Goal: Task Accomplishment & Management: Complete application form

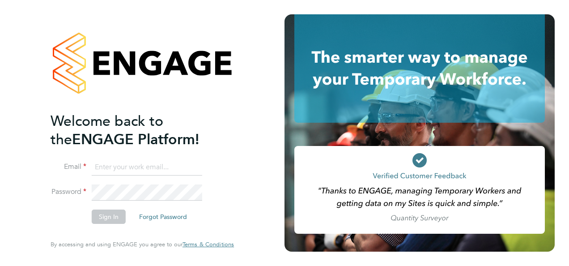
type input "[EMAIL_ADDRESS][DOMAIN_NAME]"
click at [113, 217] on button "Sign In" at bounding box center [109, 216] width 34 height 14
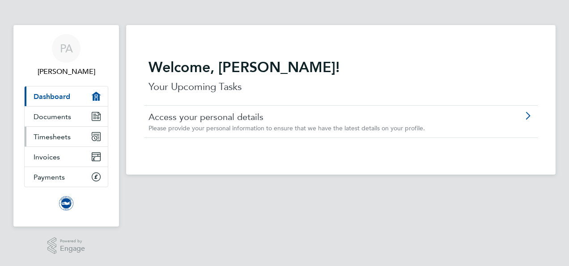
click at [59, 137] on span "Timesheets" at bounding box center [52, 136] width 37 height 9
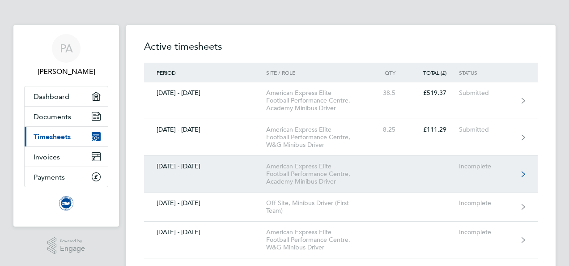
click at [525, 174] on icon at bounding box center [524, 173] width 4 height 5
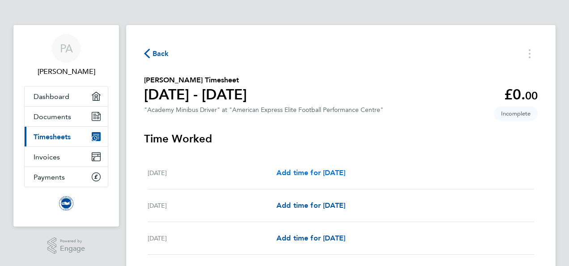
click at [346, 169] on span "Add time for Wed 01 Oct" at bounding box center [311, 172] width 69 height 9
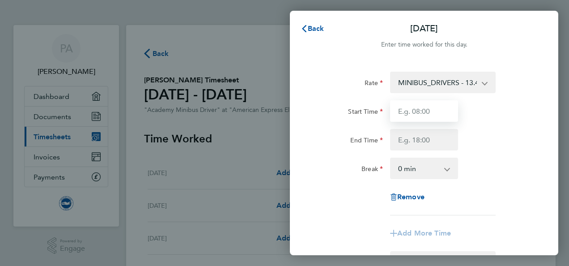
click at [439, 111] on input "Start Time" at bounding box center [424, 110] width 68 height 21
type input "1"
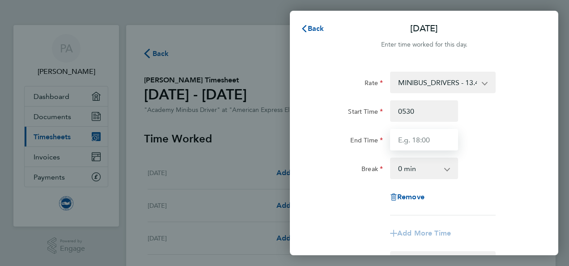
type input "05:30"
click at [441, 137] on input "End Time" at bounding box center [424, 139] width 68 height 21
type input "08:30"
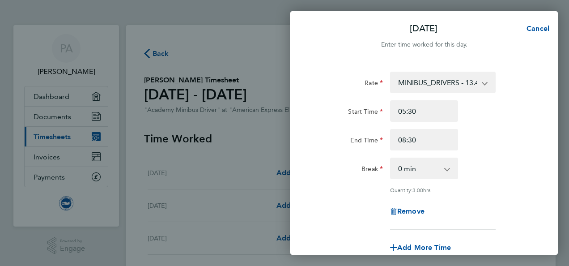
click at [438, 235] on app-timesheet-line-form-group "Rate MINIBUS_DRIVERS - 13.49 Start Time 05:30 End Time 08:30 Break 0 min 15 min…" at bounding box center [424, 165] width 218 height 187
click at [537, 219] on div "Rate MINIBUS_DRIVERS - 13.49 Start Time 05:30 End Time 08:30 Break 0 min 15 min…" at bounding box center [424, 199] width 269 height 276
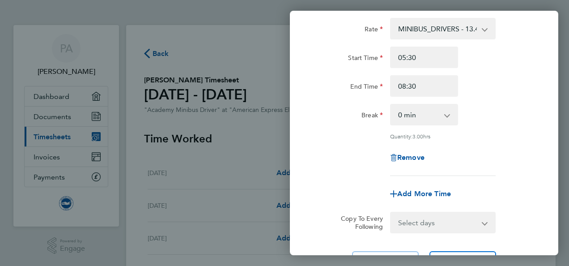
scroll to position [72, 0]
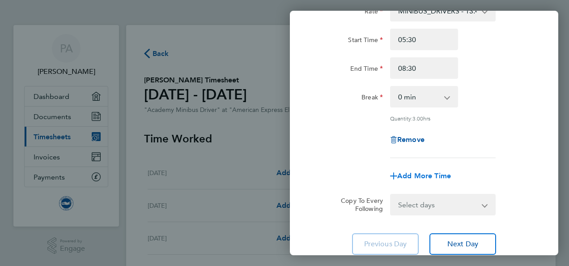
click at [423, 176] on span "Add More Time" at bounding box center [424, 175] width 54 height 9
select select "null"
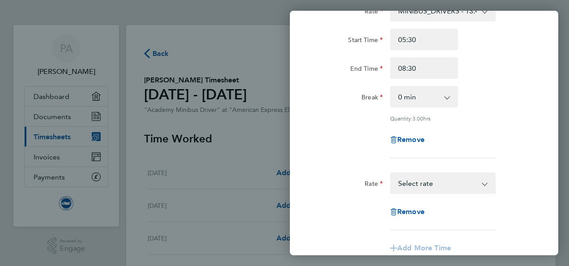
click at [485, 183] on app-icon-cross-button at bounding box center [489, 183] width 11 height 20
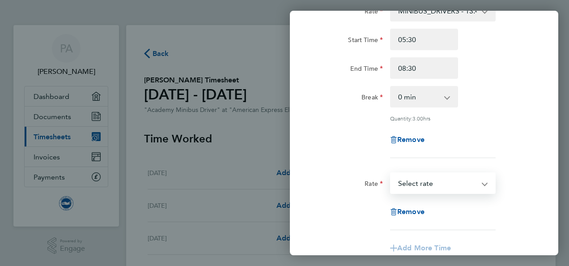
click at [440, 179] on select "MINIBUS_DRIVERS - 13.49 Select rate" at bounding box center [437, 183] width 93 height 20
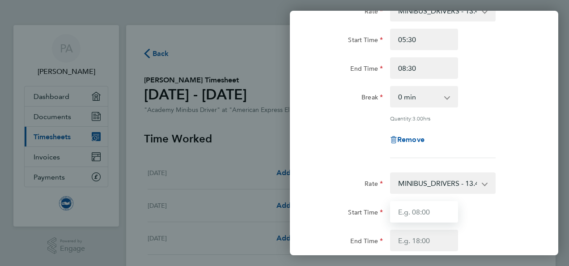
click at [438, 210] on input "Start Time" at bounding box center [424, 211] width 68 height 21
type input "16300"
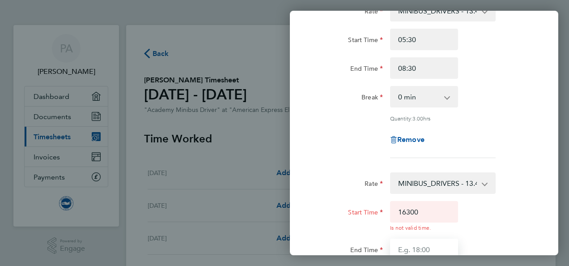
click at [442, 241] on input "End Time" at bounding box center [424, 249] width 68 height 21
type input "20:00"
click at [555, 222] on div "Rate MINIBUS_DRIVERS - 13.49 Start Time 05:30 End Time 08:30 Break 0 min 15 min…" at bounding box center [424, 210] width 269 height 443
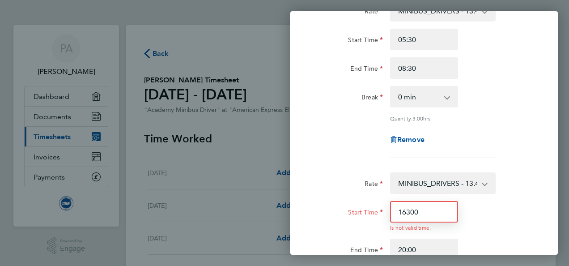
click at [434, 210] on input "16300" at bounding box center [424, 211] width 68 height 21
type input "16:30"
click at [539, 235] on div "Rate MINIBUS_DRIVERS - 13.49 Start Time 05:30 End Time 08:30 Break 0 min 15 min…" at bounding box center [424, 210] width 269 height 443
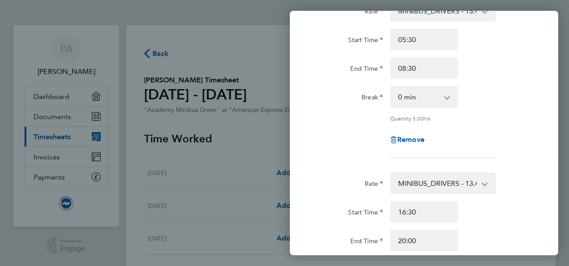
click at [531, 240] on div "End Time 20:00" at bounding box center [425, 240] width 226 height 21
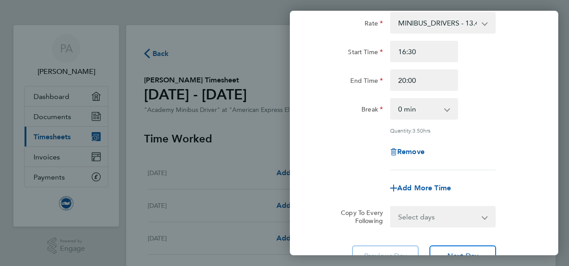
scroll to position [233, 0]
click at [480, 249] on button "Next Day" at bounding box center [463, 254] width 67 height 21
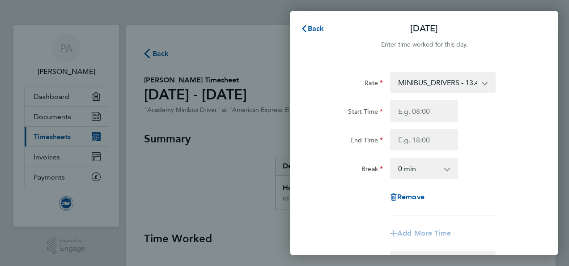
click at [537, 196] on div "Rate MINIBUS_DRIVERS - 13.49 Start Time End Time Break 0 min 15 min 30 min 45 m…" at bounding box center [424, 192] width 269 height 262
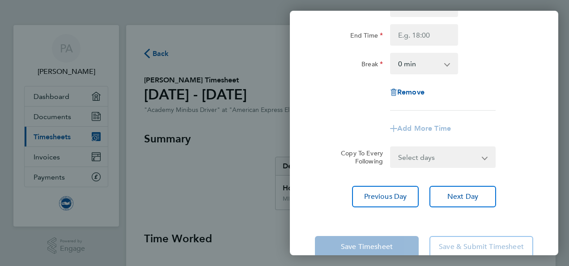
scroll to position [124, 0]
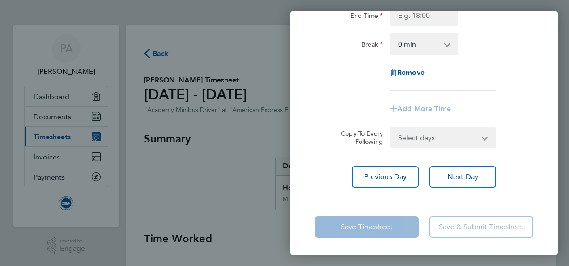
click at [362, 223] on app-form-button "Save Timesheet" at bounding box center [369, 226] width 109 height 21
click at [531, 161] on div "Rate MINIBUS_DRIVERS - 13.49 Start Time End Time Break 0 min 15 min 30 min 45 m…" at bounding box center [424, 67] width 269 height 262
click at [534, 136] on div "Copy To Every Following Select days Day Weekday (Mon-Fri) Weekend (Sat-Sun) Mon…" at bounding box center [425, 137] width 226 height 21
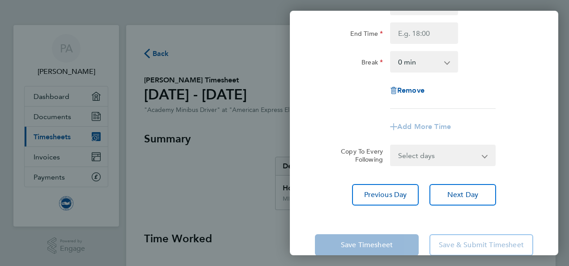
scroll to position [89, 0]
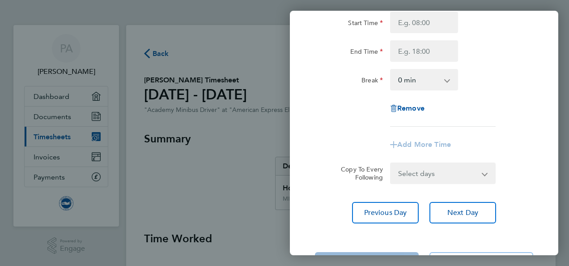
click at [323, 120] on div "Rate MINIBUS_DRIVERS - 13.49 Start Time End Time Break 0 min 15 min 30 min 45 m…" at bounding box center [424, 55] width 218 height 144
click at [535, 68] on div "Rate MINIBUS_DRIVERS - 13.49 Start Time End Time Break 0 min 15 min 30 min 45 m…" at bounding box center [424, 103] width 269 height 262
click at [536, 102] on div "Remove" at bounding box center [425, 108] width 226 height 21
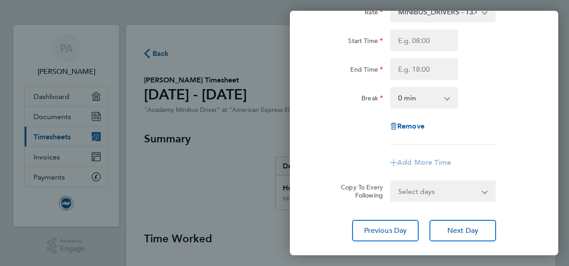
scroll to position [0, 0]
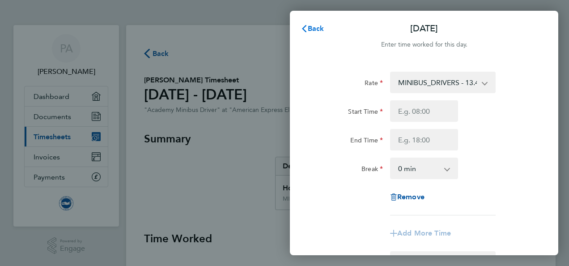
click at [318, 27] on span "Back" at bounding box center [316, 28] width 17 height 9
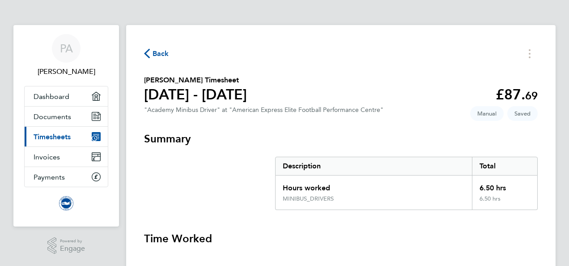
click at [516, 237] on h3 "Time Worked" at bounding box center [341, 238] width 394 height 14
click at [73, 49] on div "PA" at bounding box center [66, 48] width 29 height 29
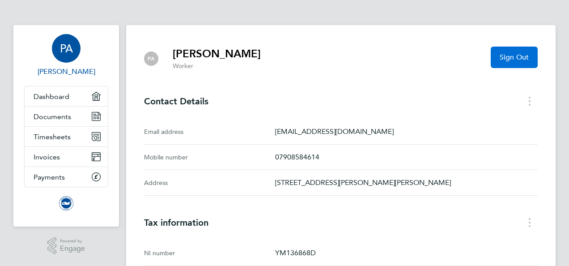
click at [524, 53] on span "Sign Out" at bounding box center [514, 57] width 29 height 9
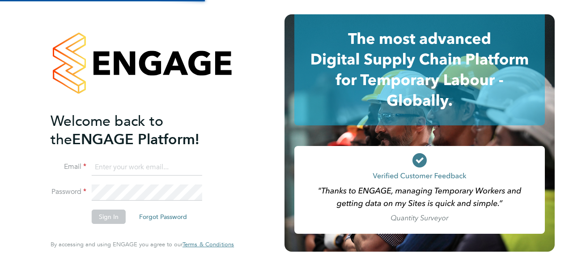
type input "[EMAIL_ADDRESS][DOMAIN_NAME]"
